Goal: Find contact information: Obtain details needed to contact an individual or organization

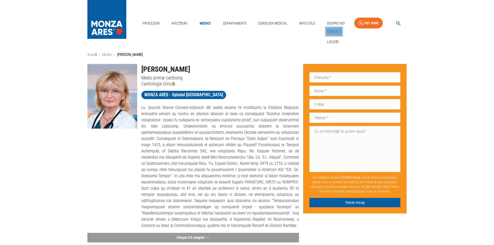
click at [331, 30] on link "Contact" at bounding box center [334, 31] width 16 height 9
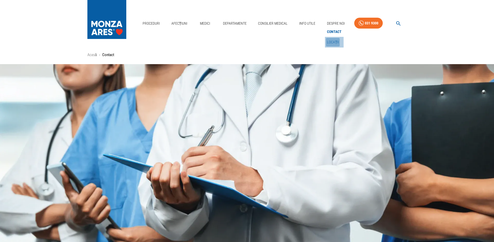
click at [327, 42] on link "Locații" at bounding box center [333, 42] width 14 height 9
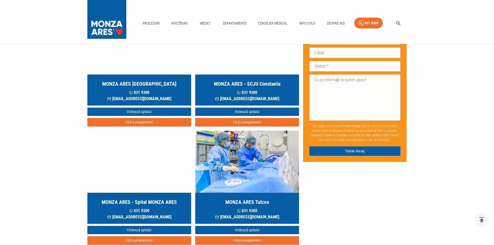
scroll to position [104, 0]
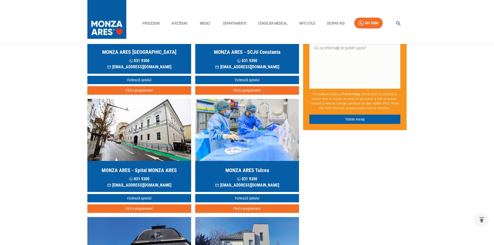
click at [143, 146] on img "button" at bounding box center [139, 130] width 104 height 62
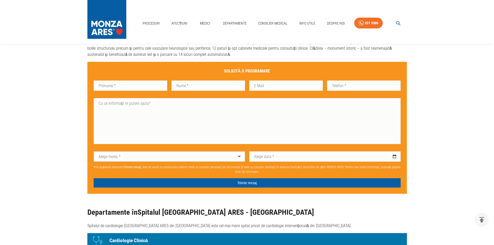
scroll to position [337, 0]
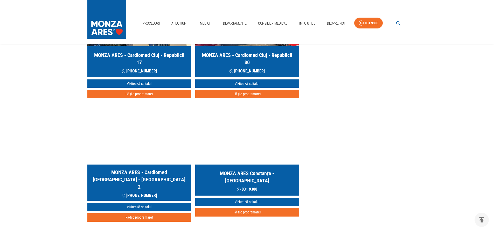
scroll to position [104, 0]
